Goal: Transaction & Acquisition: Purchase product/service

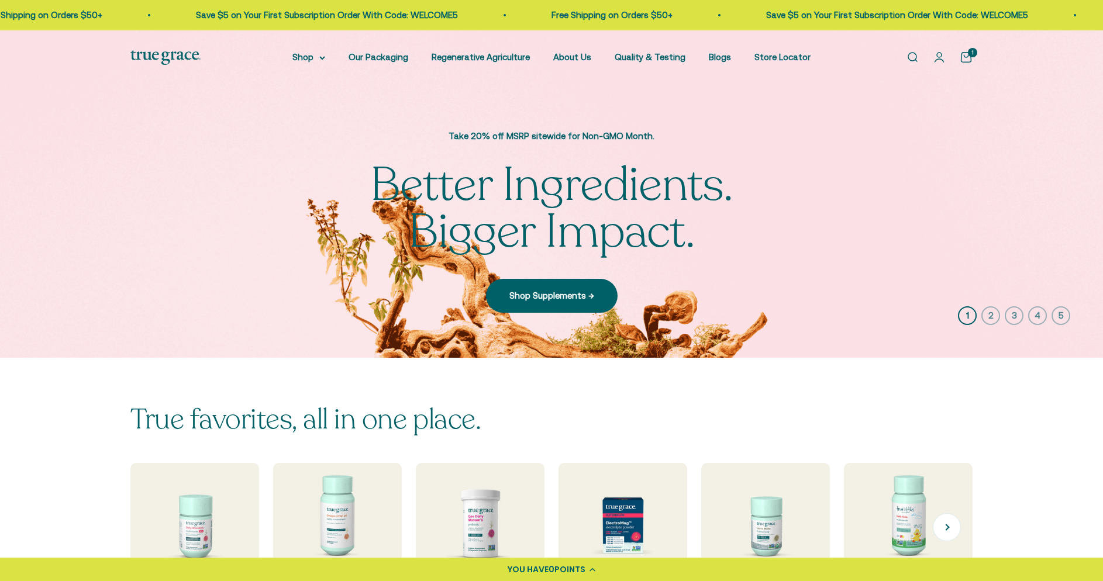
click at [182, 459] on img at bounding box center [194, 527] width 136 height 136
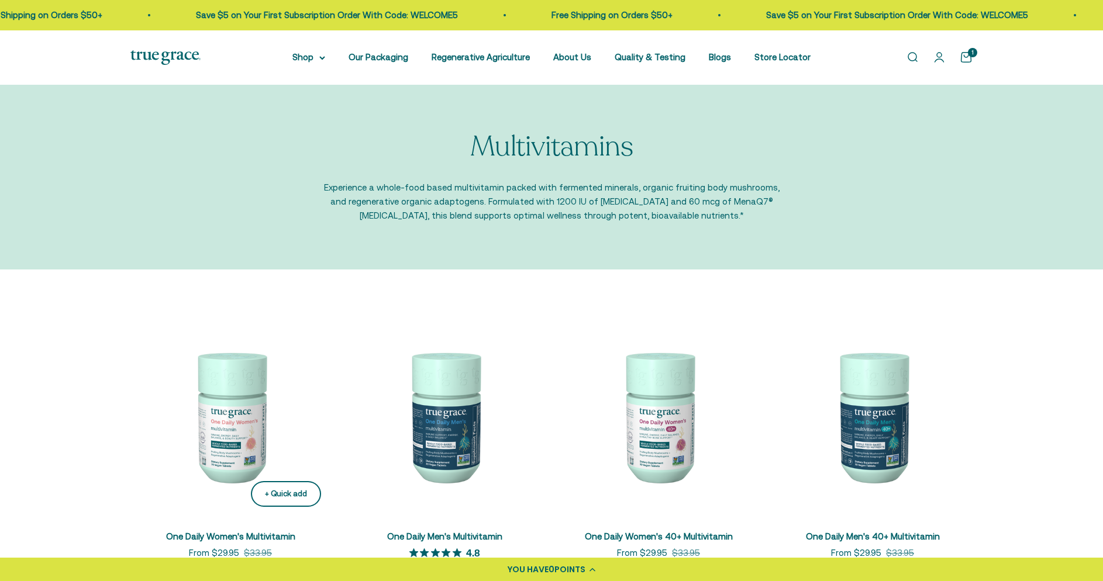
click at [284, 489] on div "+ Quick add" at bounding box center [286, 494] width 42 height 12
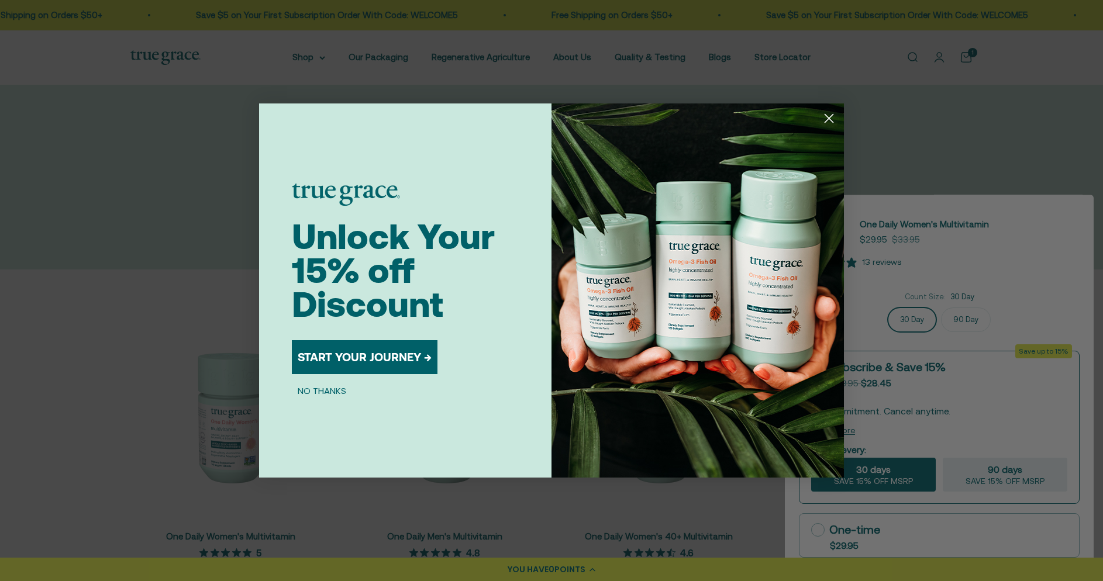
click at [831, 118] on circle "Close dialog" at bounding box center [828, 118] width 19 height 19
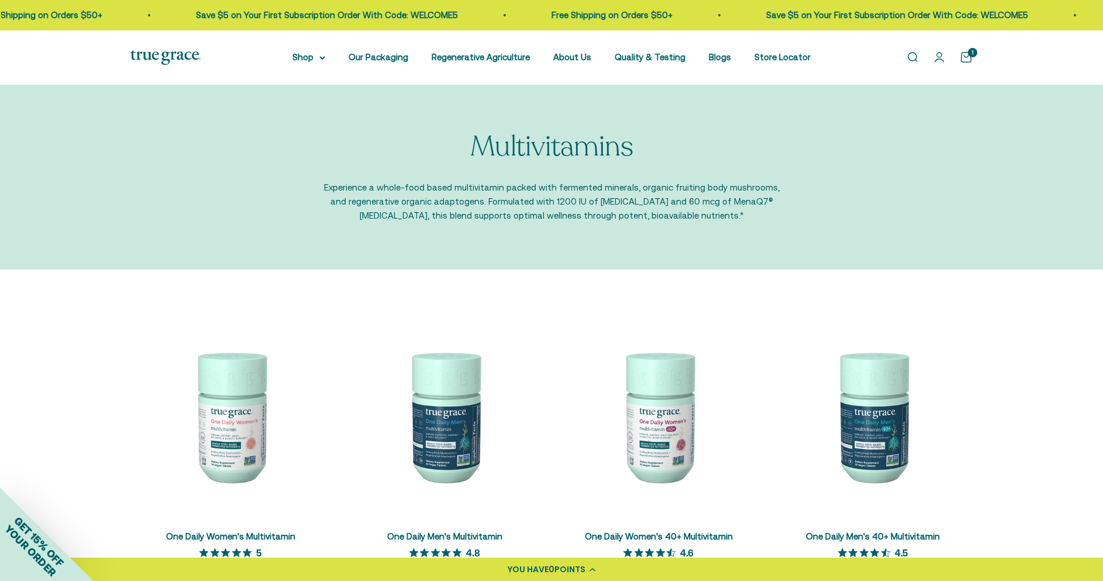
scroll to position [29, 0]
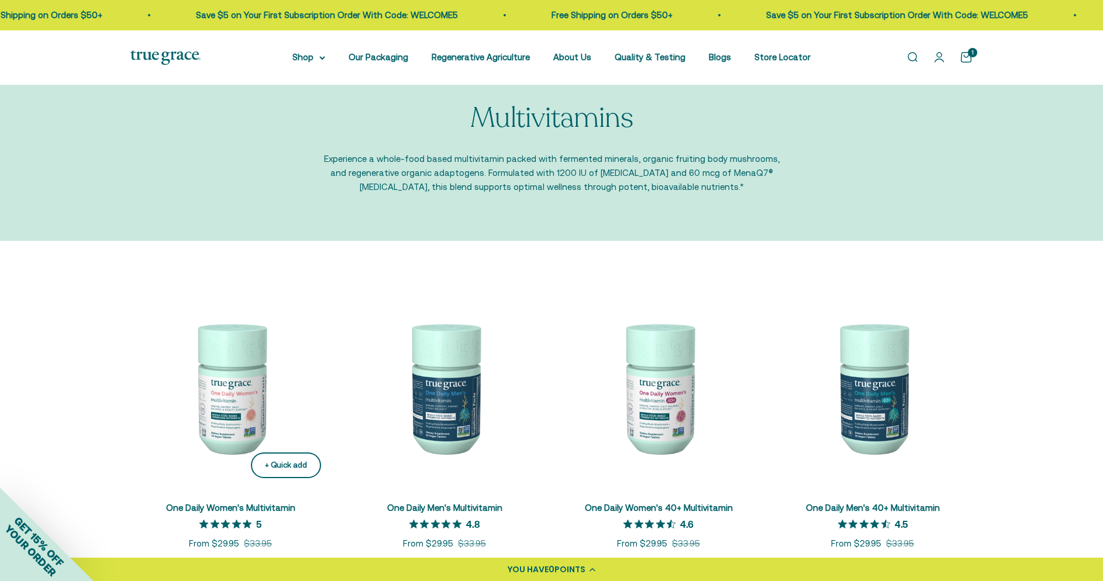
click at [288, 464] on div "+ Quick add" at bounding box center [286, 465] width 42 height 12
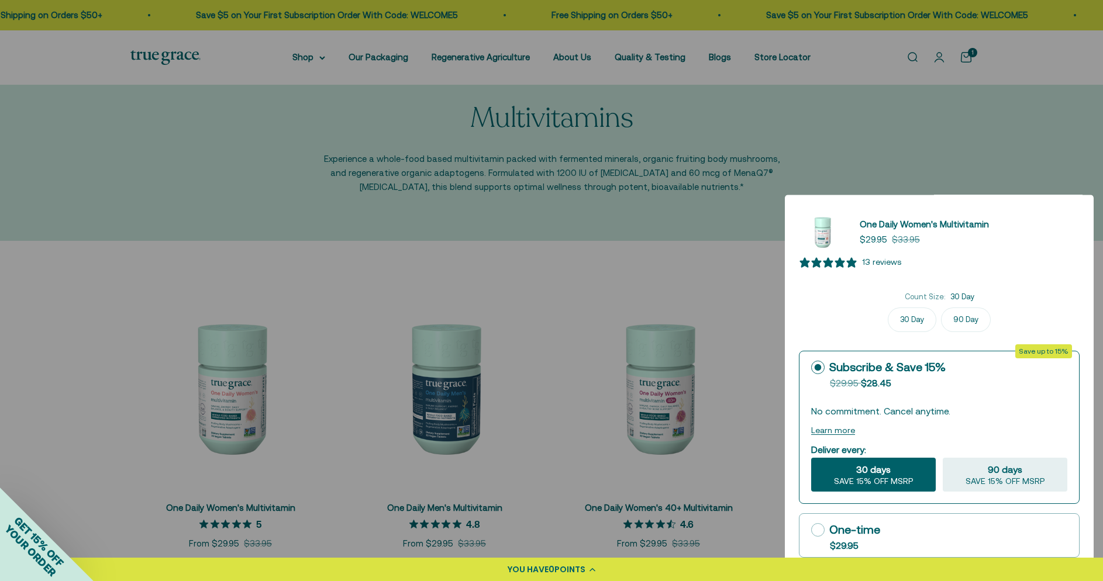
click at [876, 521] on div "One-time" at bounding box center [845, 530] width 69 height 18
click at [811, 530] on input "One-time $29.95" at bounding box center [810, 530] width 1 height 1
radio input "true"
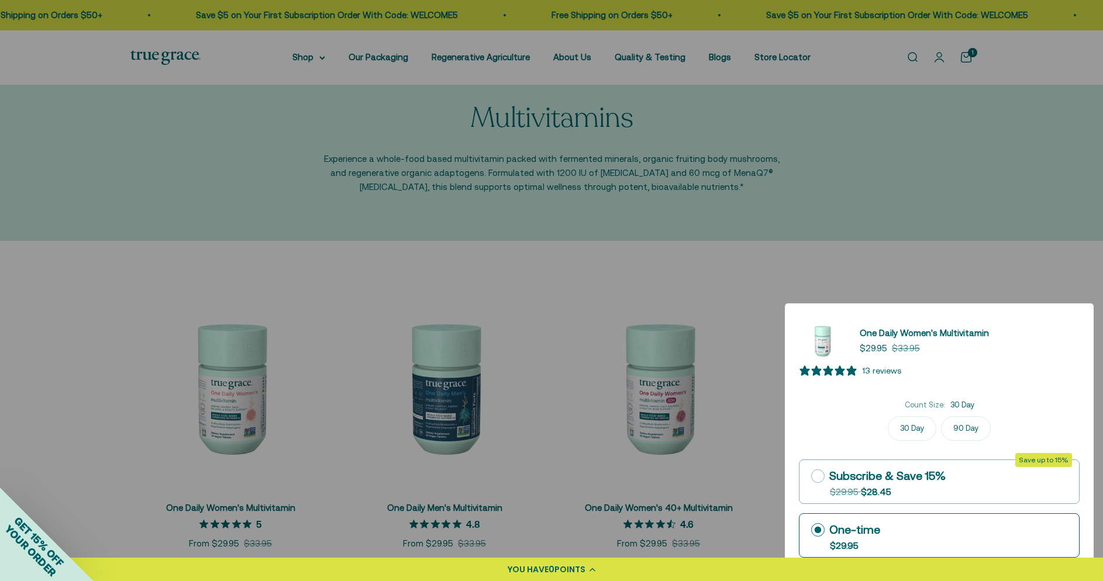
click at [889, 462] on label "Subscribe & Save 15% Original price strikethrough: $29.95 , Discounted price: $…" at bounding box center [938, 481] width 279 height 43
click at [811, 476] on input "Subscribe & Save 15% Original price strikethrough: $29.95 , Discounted price: $…" at bounding box center [810, 476] width 1 height 1
radio input "true"
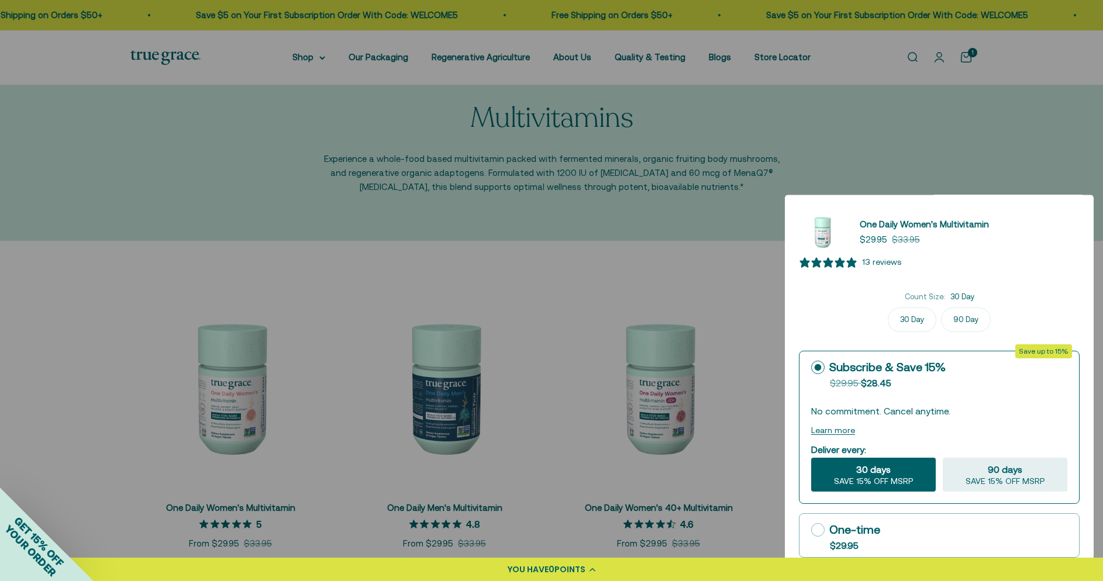
click at [886, 524] on label "One-time $29.95" at bounding box center [938, 535] width 279 height 43
click at [811, 530] on input "One-time $29.95" at bounding box center [810, 530] width 1 height 1
radio input "true"
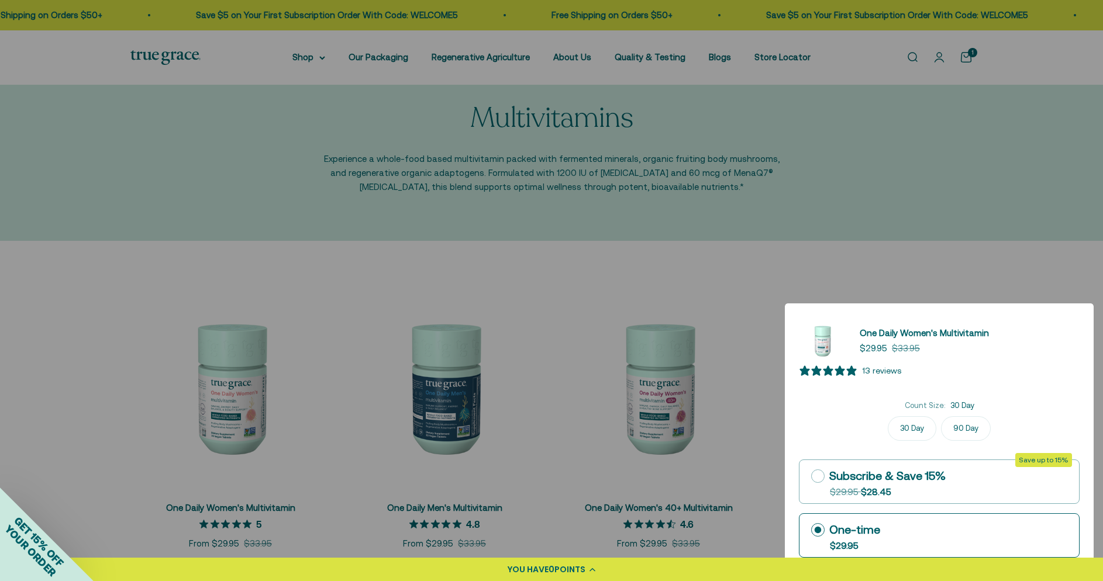
click at [865, 475] on div "Subscribe & Save 15%" at bounding box center [878, 476] width 134 height 18
click at [811, 476] on input "Subscribe & Save 15% Original price strikethrough: $29.95 , Discounted price: $…" at bounding box center [810, 476] width 1 height 1
radio input "true"
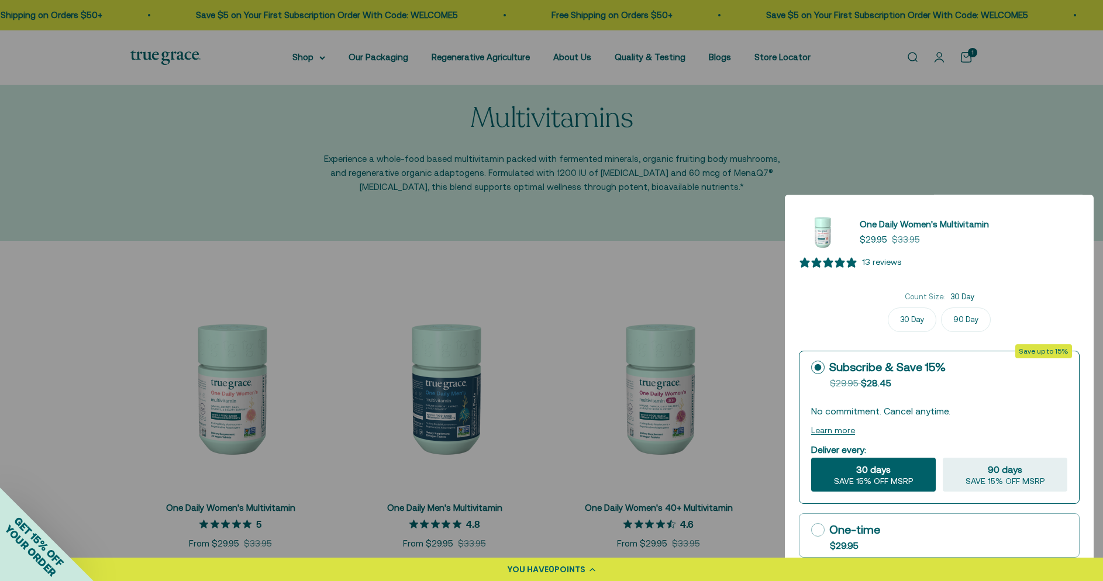
click at [968, 311] on label "90 Day" at bounding box center [966, 320] width 50 height 25
click at [939, 308] on input "90 Day" at bounding box center [939, 307] width 1 height 1
radio input "true"
click at [910, 319] on label "30 Day" at bounding box center [911, 320] width 49 height 25
click at [939, 308] on input "30 Day" at bounding box center [939, 307] width 1 height 1
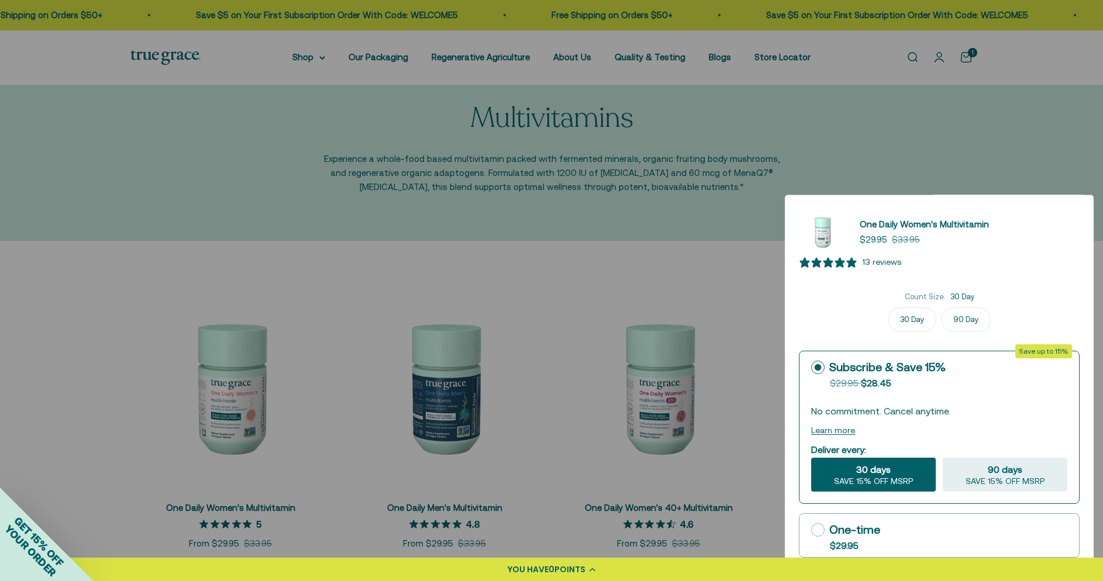
radio input "true"
